Goal: Find specific page/section: Find specific page/section

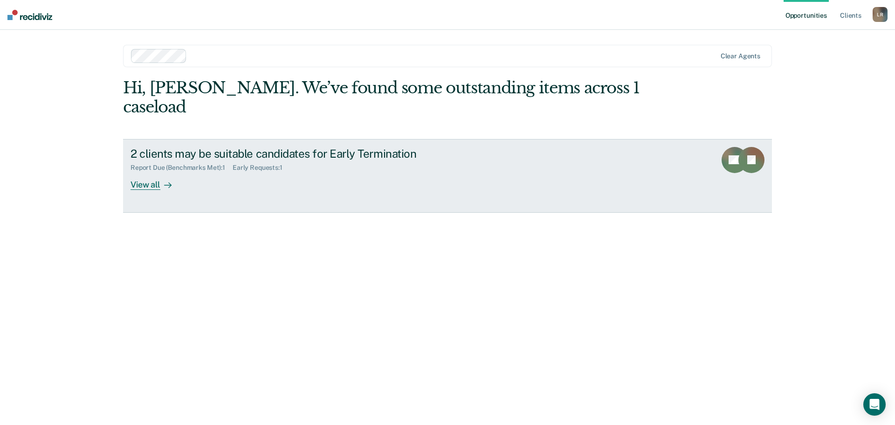
click at [156, 172] on div "View all" at bounding box center [156, 181] width 52 height 18
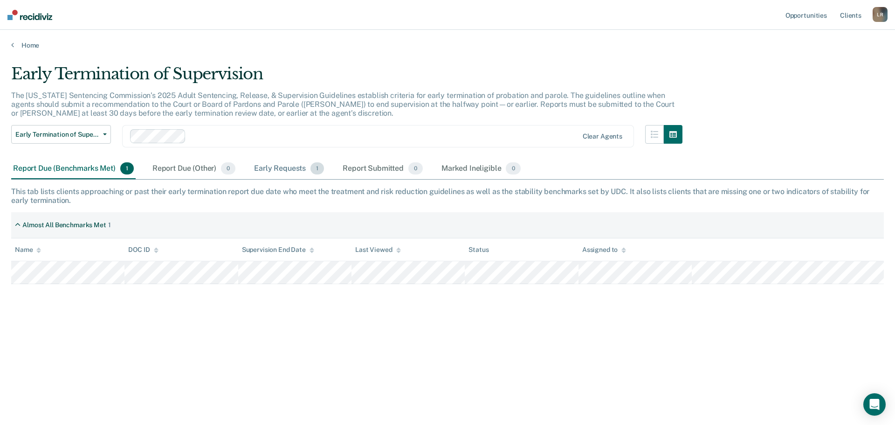
click at [277, 171] on div "Early Requests 1" at bounding box center [289, 168] width 74 height 21
